Goal: Task Accomplishment & Management: Manage account settings

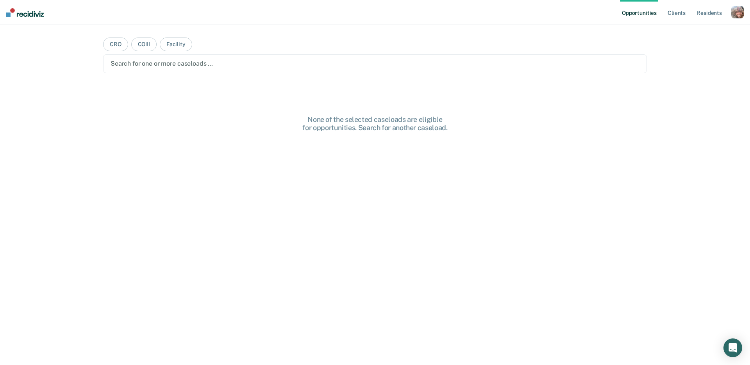
click at [738, 12] on div "button" at bounding box center [737, 12] width 12 height 12
click at [688, 30] on link "Profile" at bounding box center [705, 32] width 63 height 7
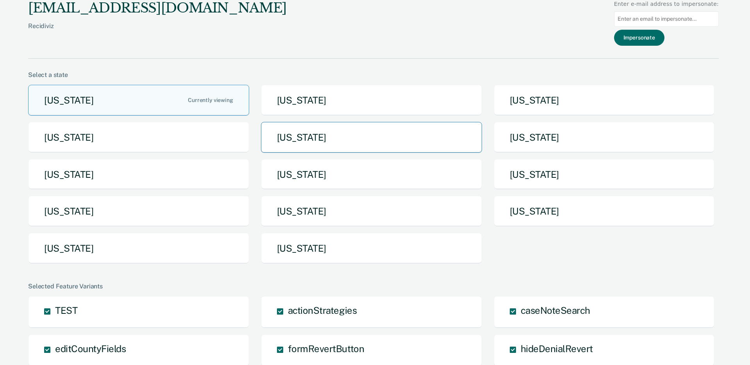
click at [368, 138] on button "Iowa" at bounding box center [371, 137] width 221 height 31
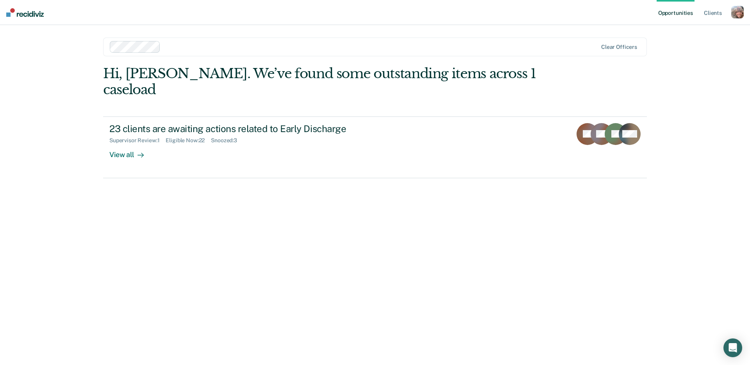
click at [741, 14] on div "button" at bounding box center [737, 12] width 12 height 12
click at [693, 30] on link "Profile" at bounding box center [705, 32] width 63 height 7
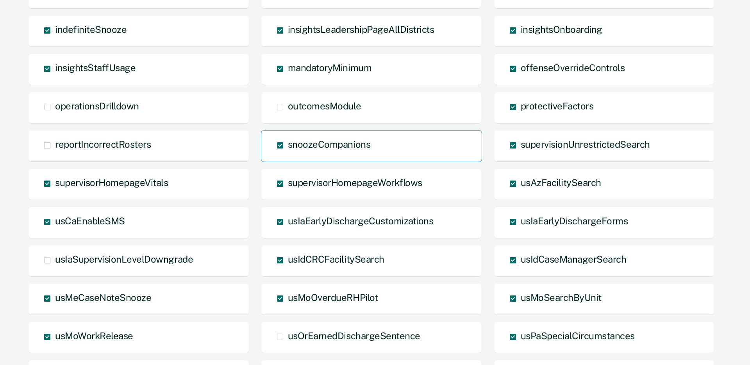
scroll to position [360, 0]
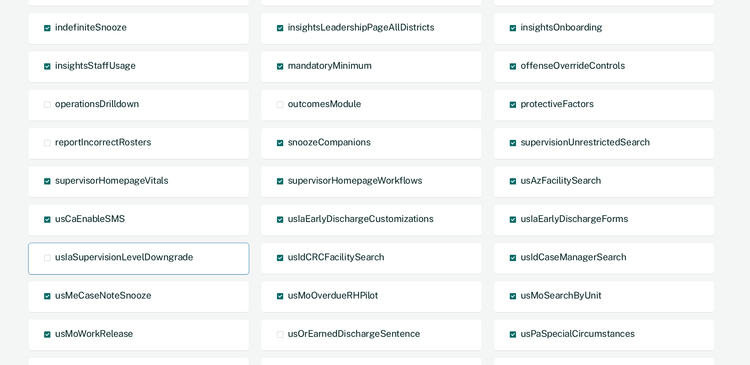
click at [174, 257] on span "usIaSupervisionLevelDowngrade" at bounding box center [124, 256] width 138 height 11
click at [55, 264] on input "usIaSupervisionLevelDowngrade" at bounding box center [55, 264] width 0 height 0
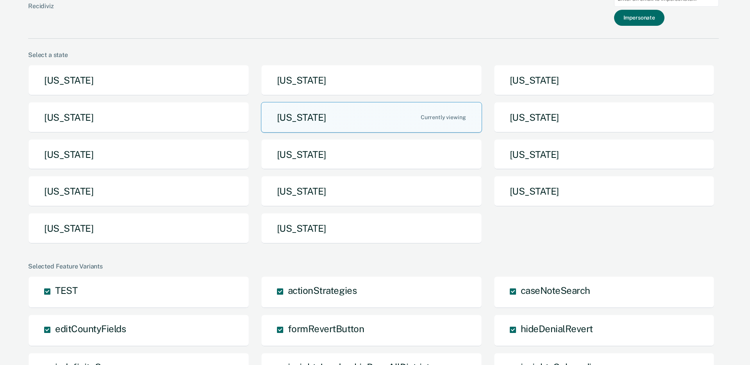
scroll to position [0, 0]
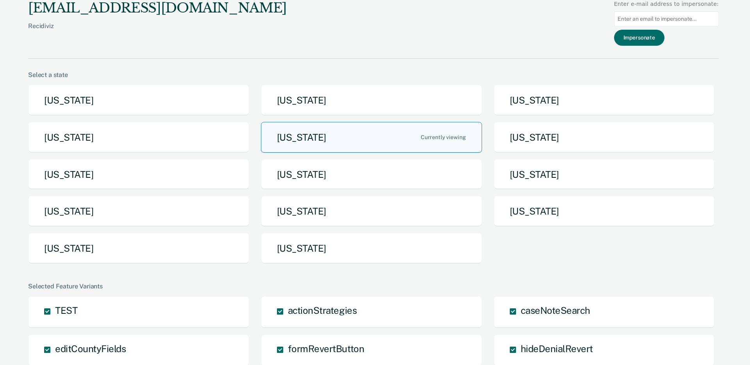
click at [384, 132] on button "Iowa" at bounding box center [371, 137] width 221 height 31
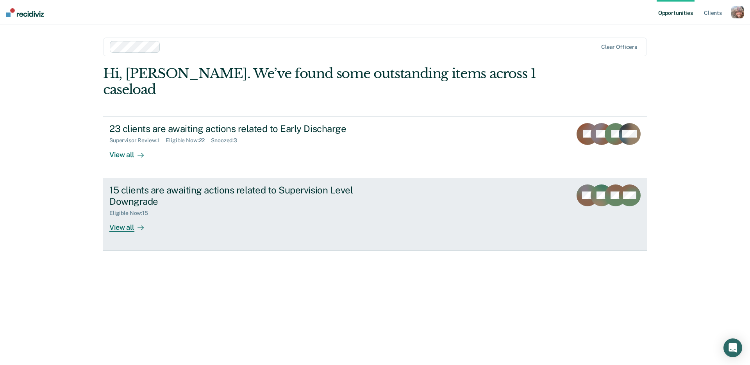
click at [307, 184] on div "15 clients are awaiting actions related to Supervision Level Downgrade" at bounding box center [246, 195] width 274 height 23
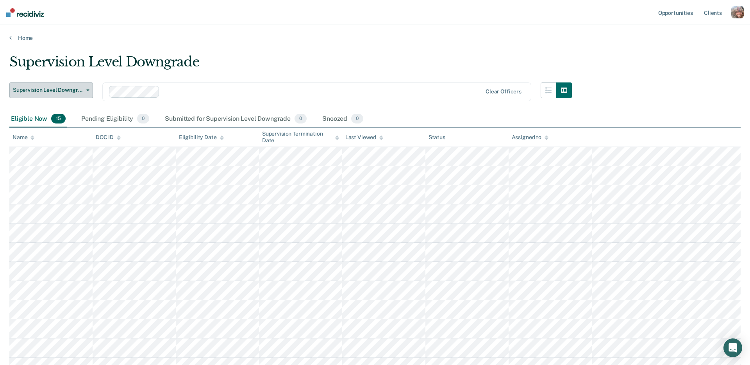
click at [69, 91] on span "Supervision Level Downgrade" at bounding box center [48, 90] width 70 height 7
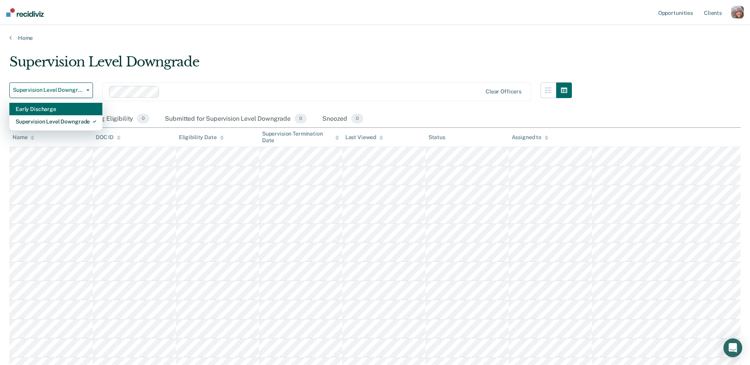
click at [61, 107] on div "Early Discharge" at bounding box center [56, 109] width 80 height 12
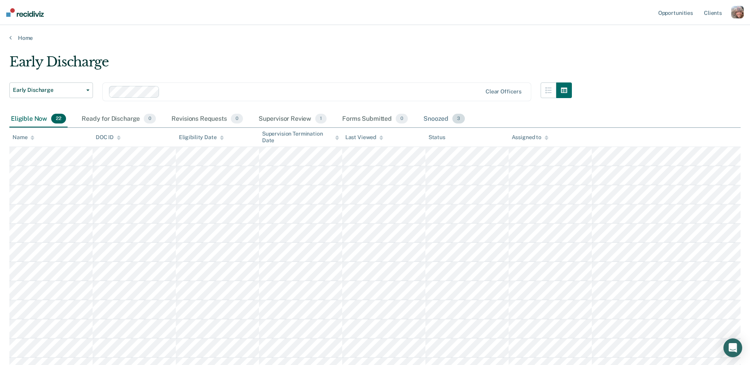
click at [438, 121] on div "Snoozed 3" at bounding box center [444, 119] width 45 height 17
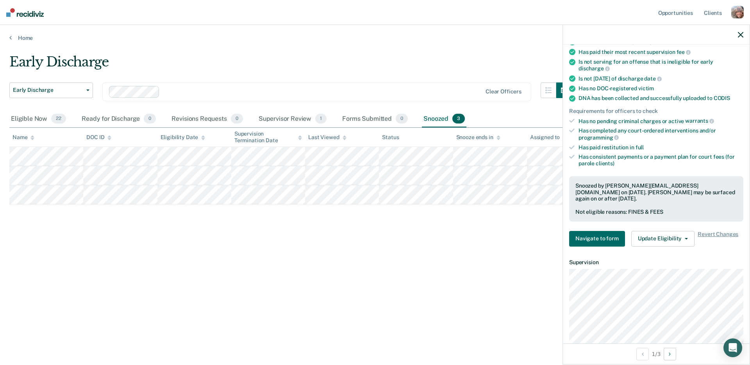
scroll to position [175, 0]
click at [654, 230] on button "Update Eligibility" at bounding box center [662, 238] width 63 height 16
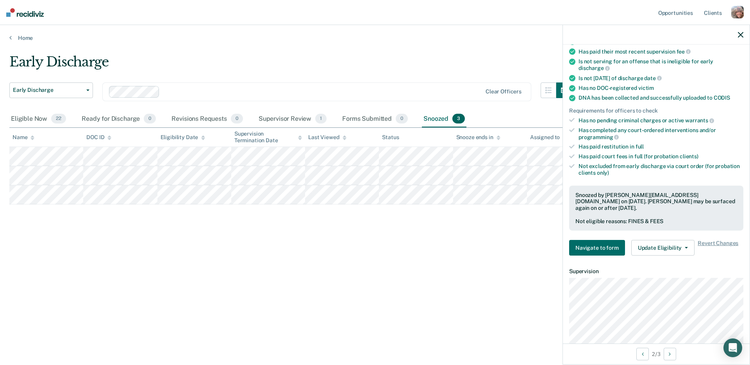
scroll to position [0, 0]
